Goal: Register for event/course

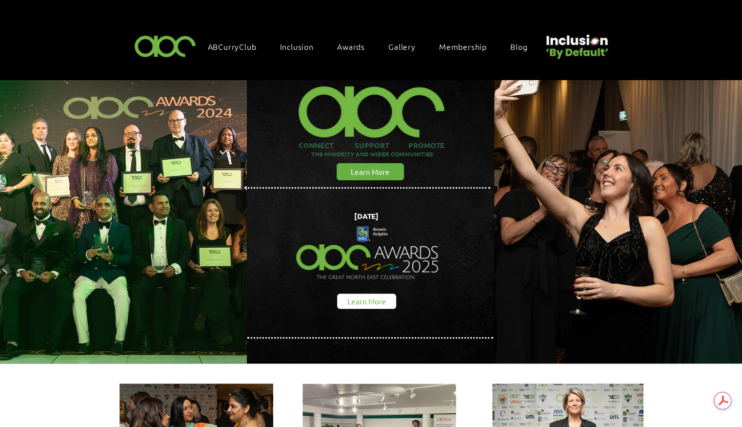
click at [373, 296] on span "Learn More" at bounding box center [367, 301] width 39 height 10
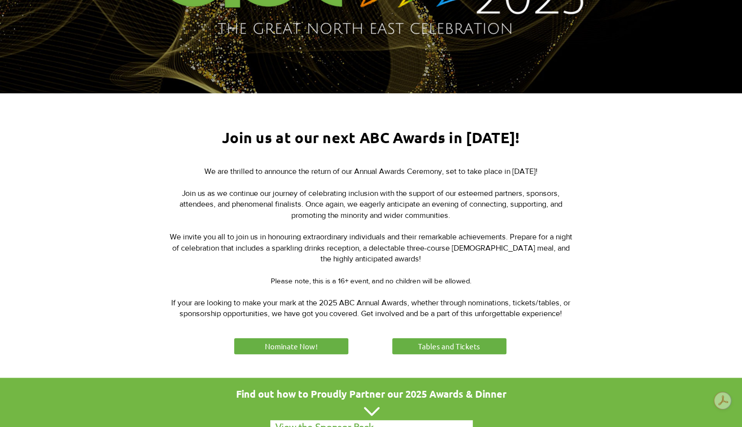
scroll to position [273, 0]
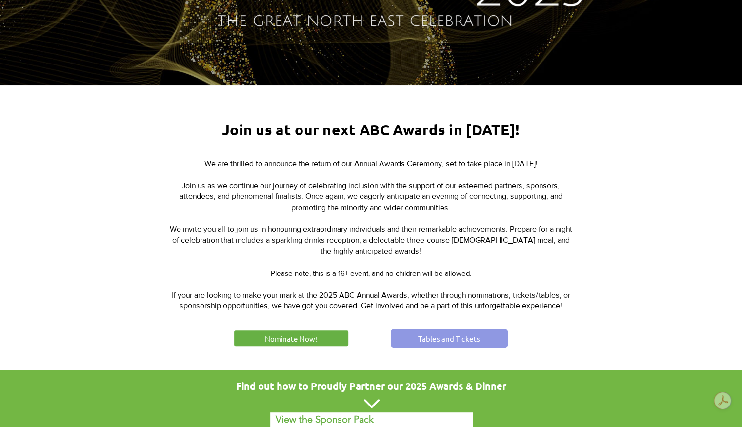
click at [441, 339] on span "Tables and Tickets" at bounding box center [449, 338] width 62 height 10
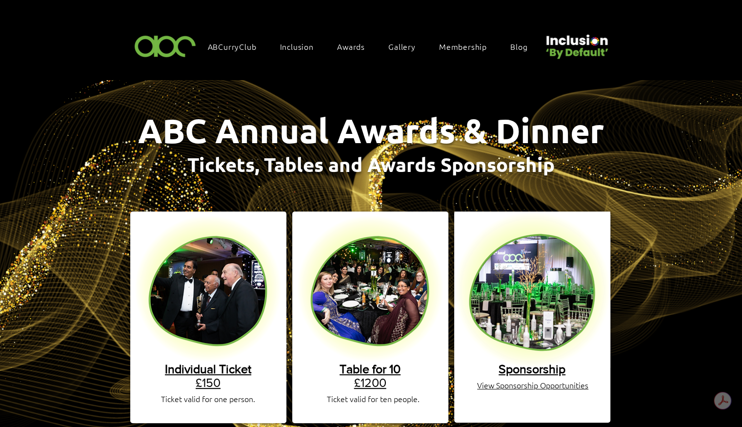
click at [534, 362] on span "Sponsorship" at bounding box center [532, 369] width 67 height 14
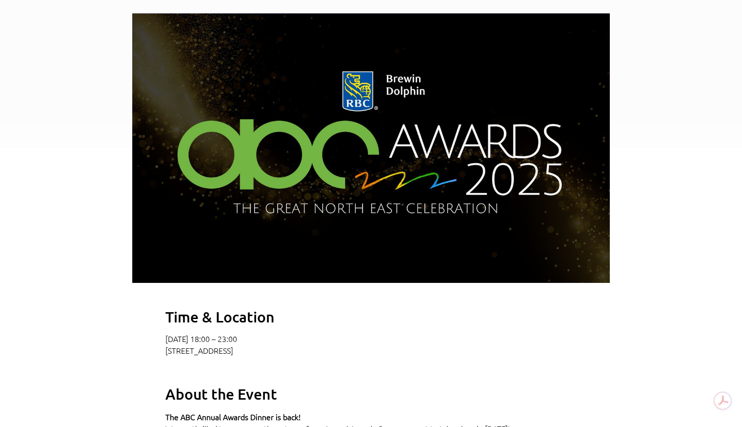
scroll to position [286, 0]
